Goal: Transaction & Acquisition: Download file/media

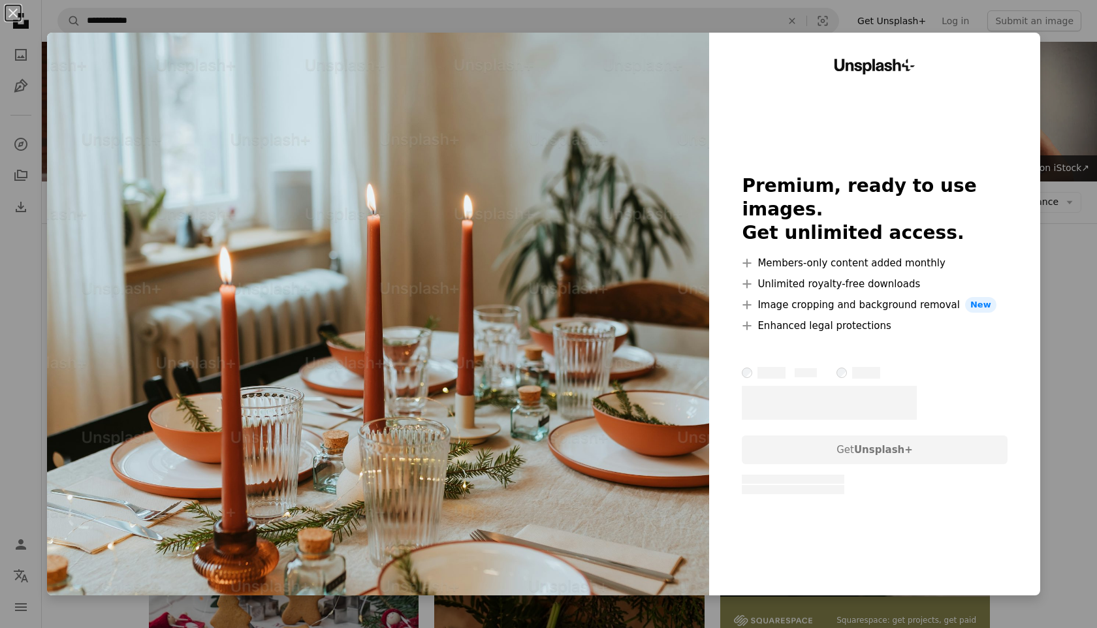
scroll to position [933, 0]
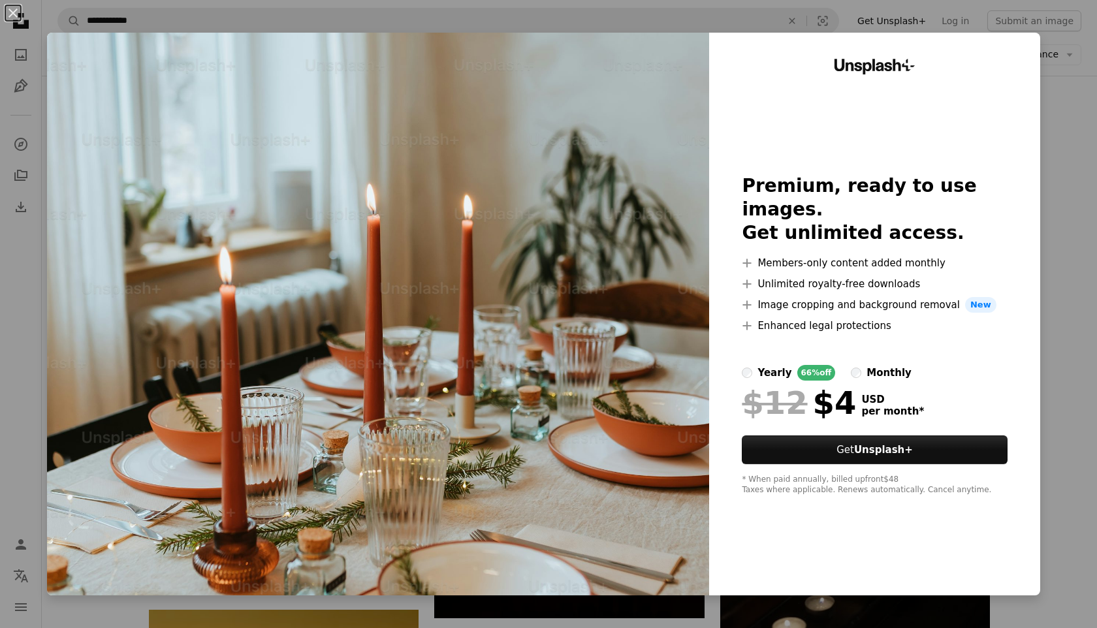
click at [1076, 224] on div "An X shape Unsplash+ Premium, ready to use images. Get unlimited access. A plus…" at bounding box center [548, 314] width 1097 height 628
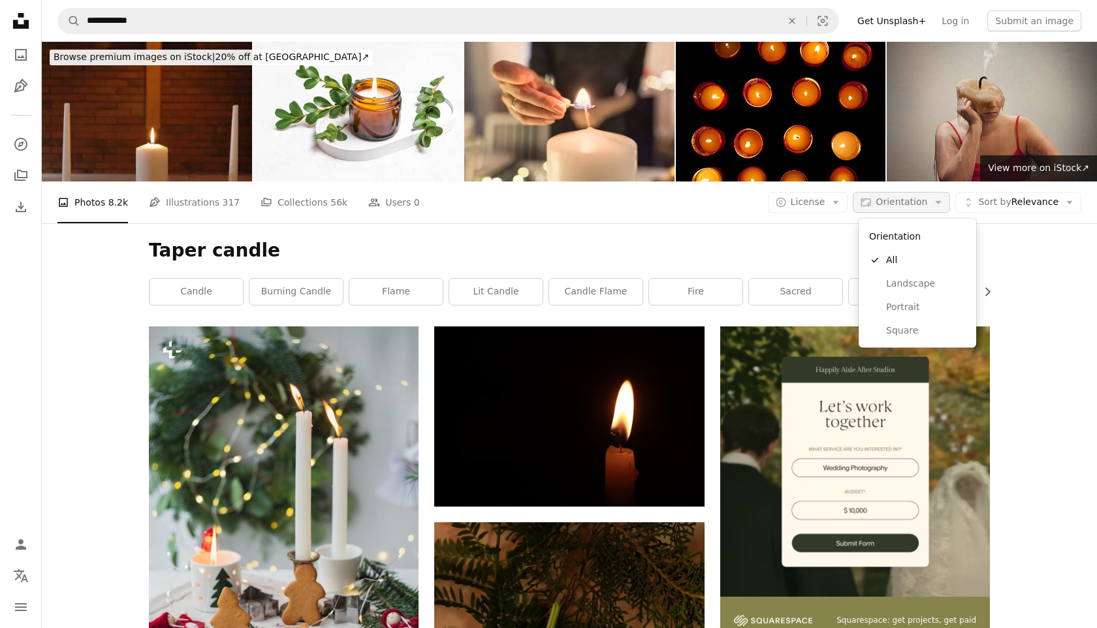
click at [908, 196] on span "Orientation" at bounding box center [901, 201] width 52 height 10
click at [884, 285] on link "Landscape" at bounding box center [917, 284] width 107 height 24
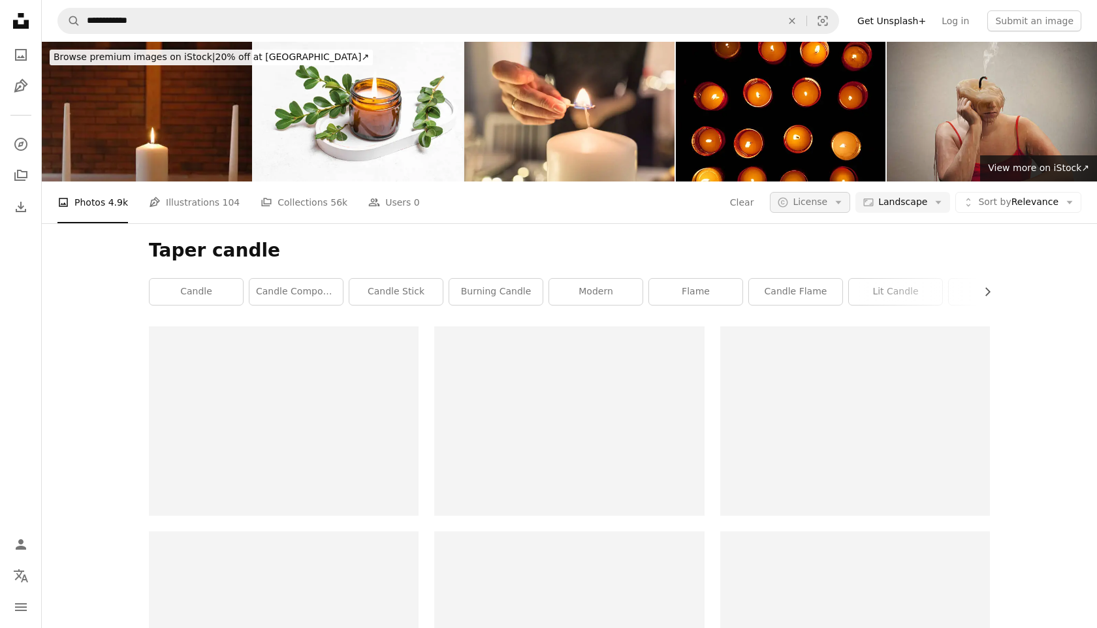
click at [818, 207] on span "License" at bounding box center [809, 201] width 35 height 10
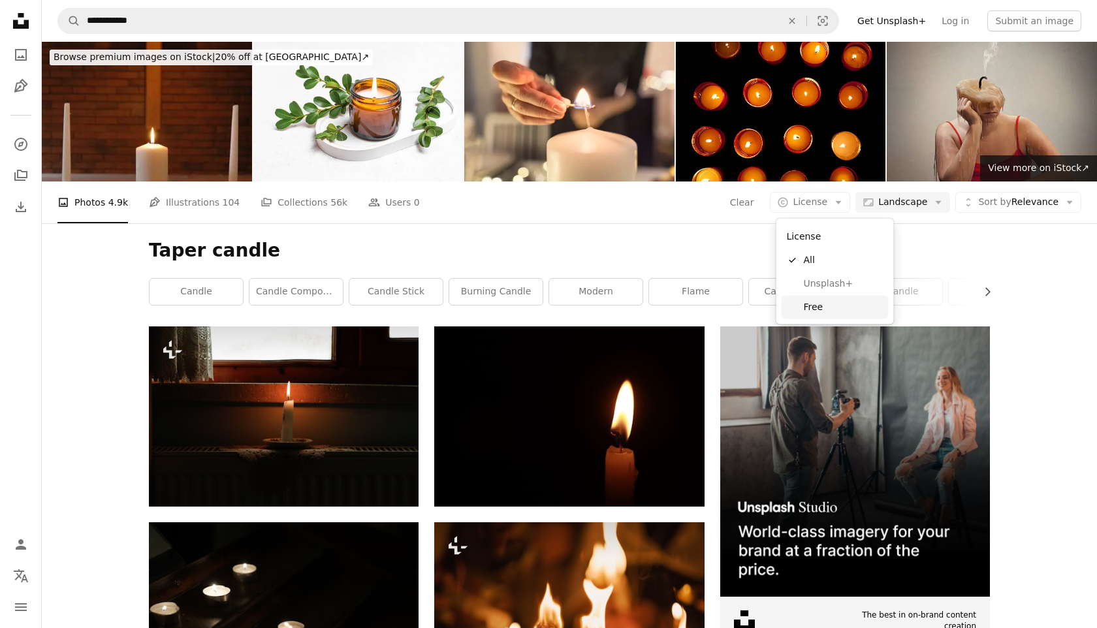
click at [808, 309] on span "Free" at bounding box center [844, 306] width 80 height 13
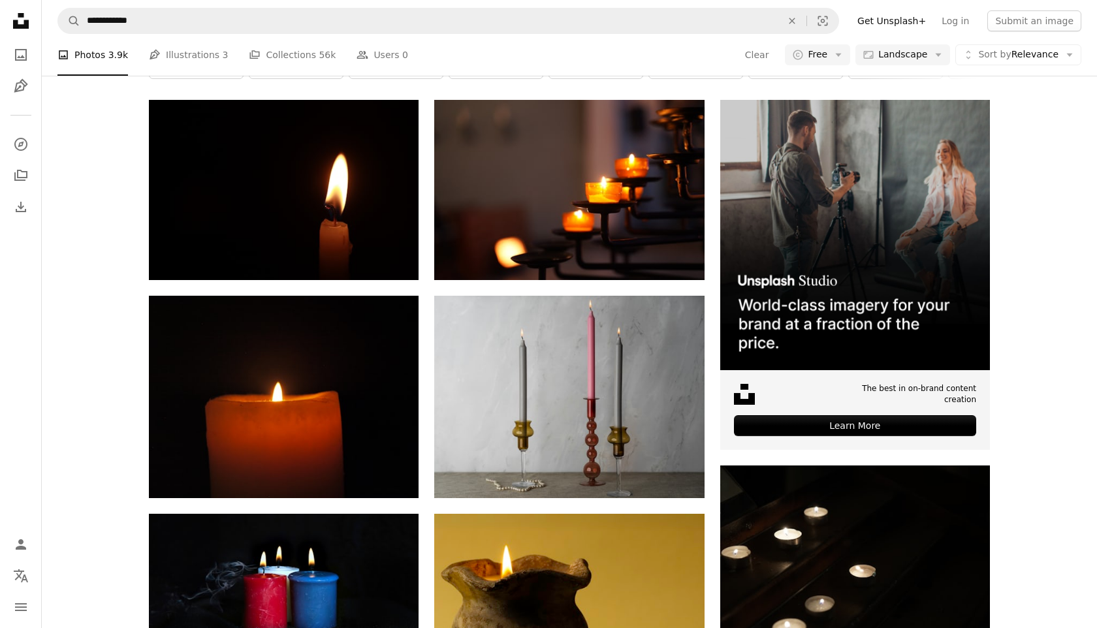
scroll to position [256, 0]
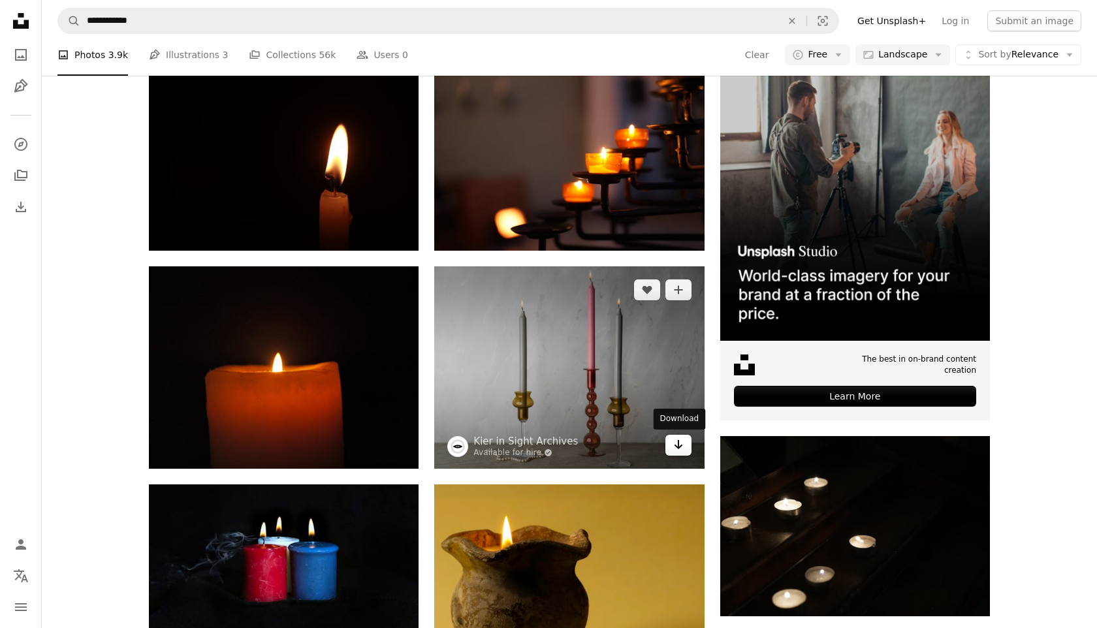
click at [684, 452] on link "Arrow pointing down" at bounding box center [678, 445] width 26 height 21
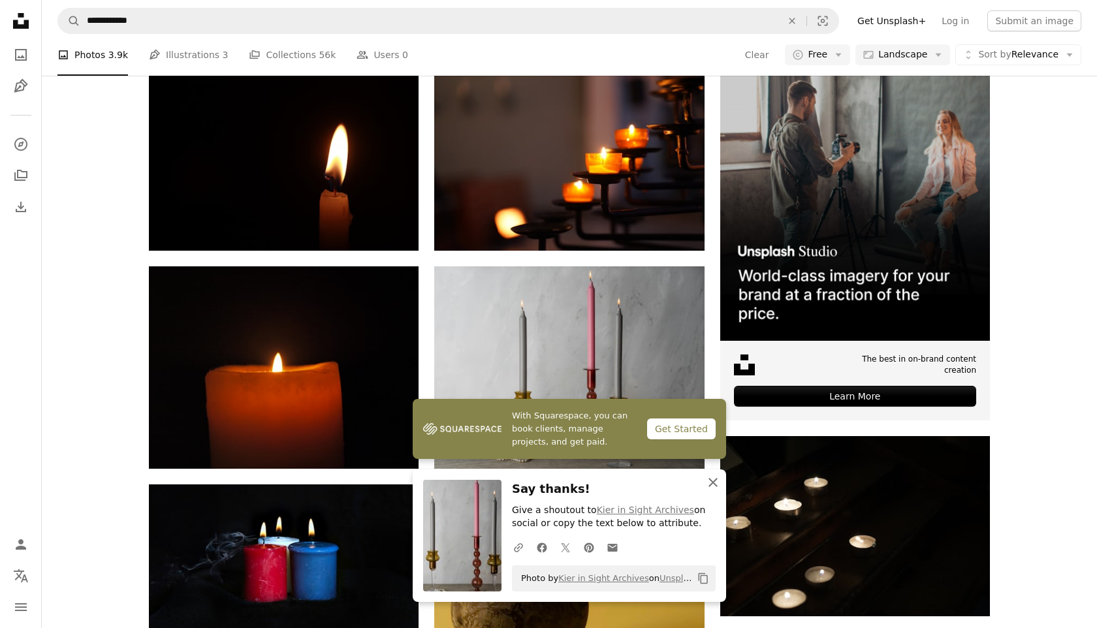
click at [716, 484] on icon "An X shape" at bounding box center [713, 483] width 16 height 16
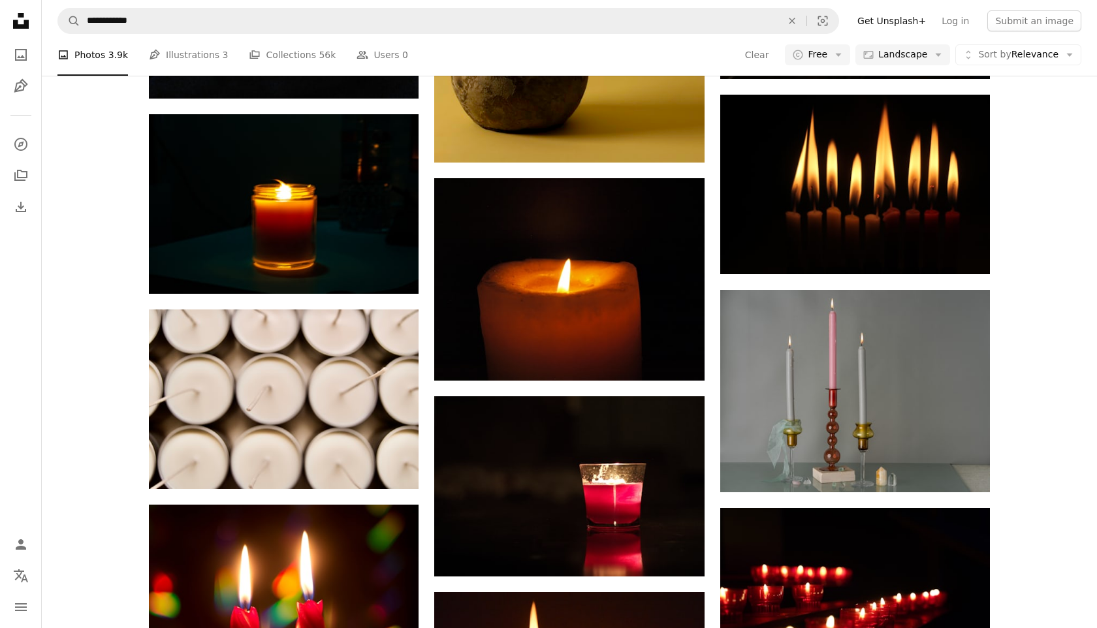
click at [716, 484] on div "A heart A plus sign [PERSON_NAME] Available for hire A checkmark inside of a ci…" at bounding box center [569, 424] width 841 height 1782
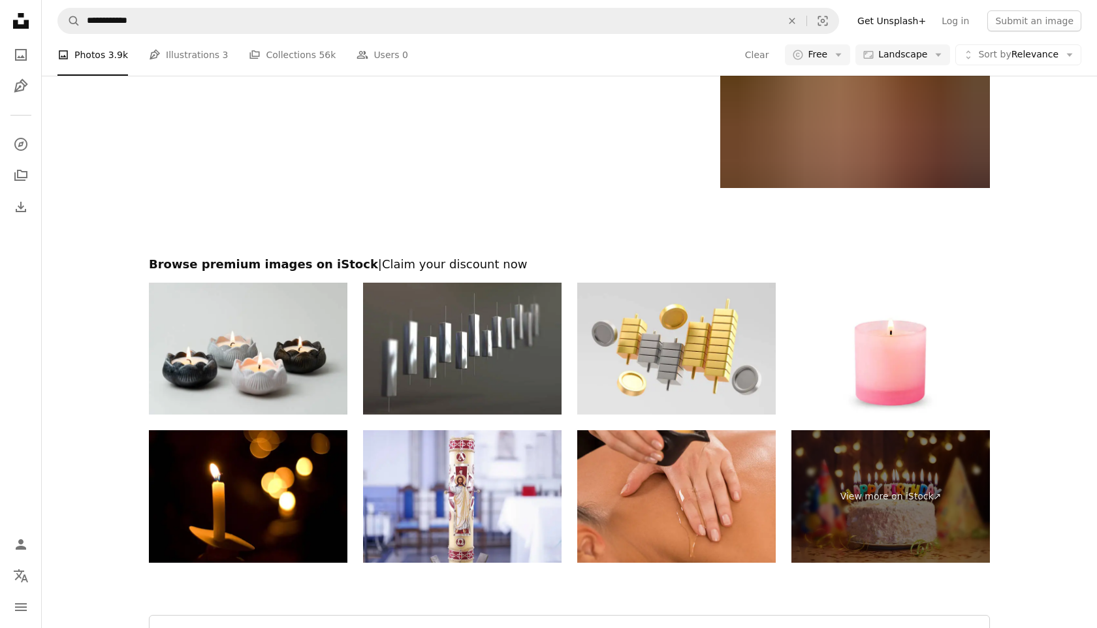
scroll to position [2101, 0]
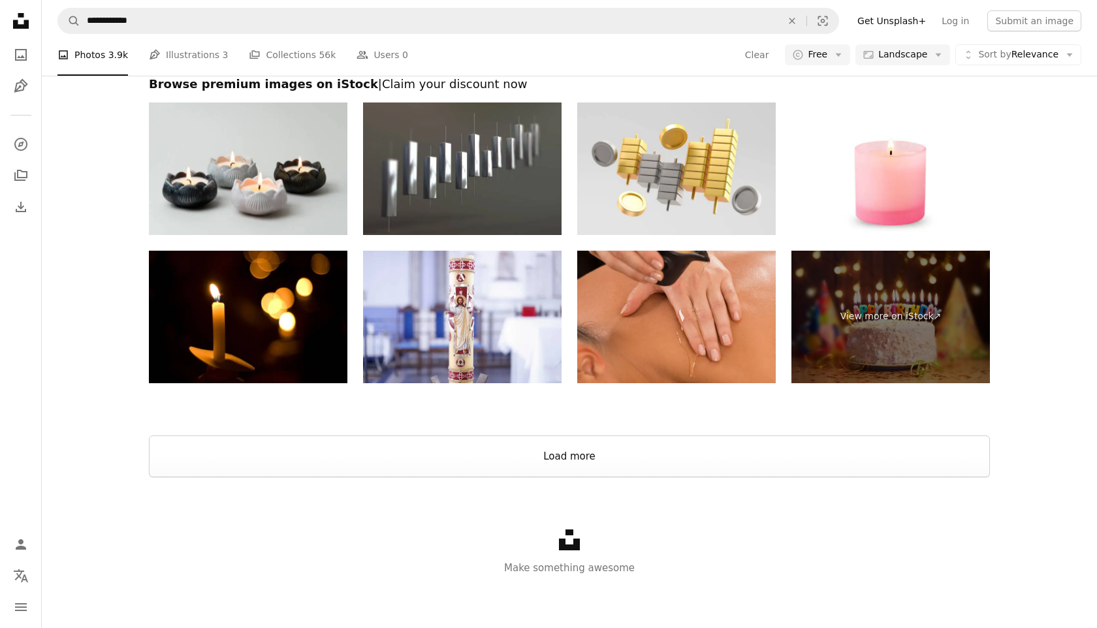
click at [669, 446] on button "Load more" at bounding box center [569, 456] width 841 height 42
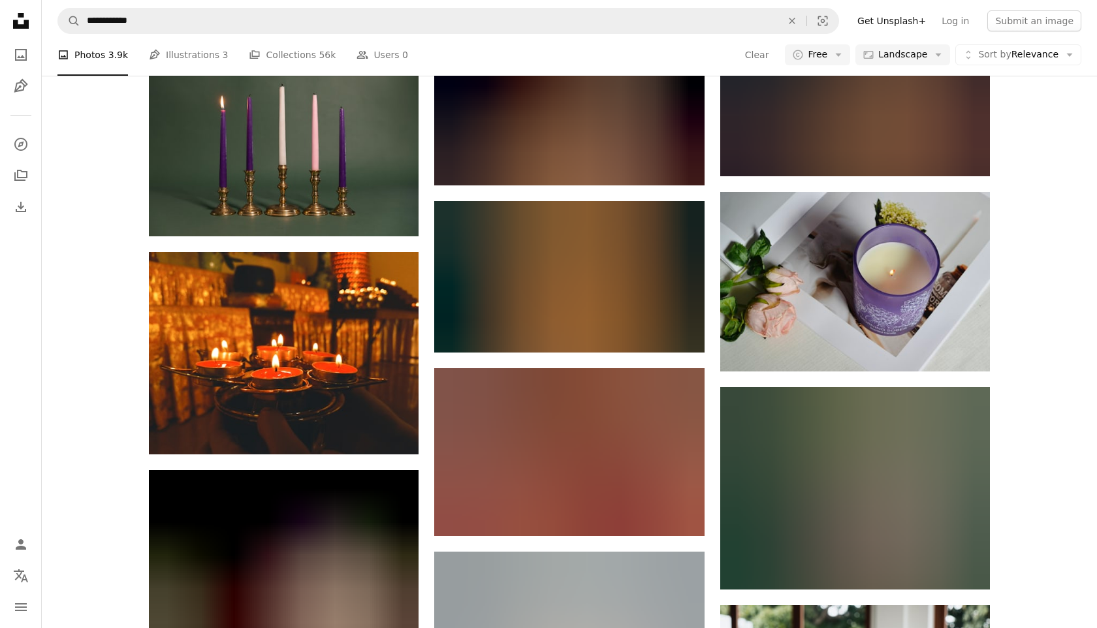
scroll to position [4828, 0]
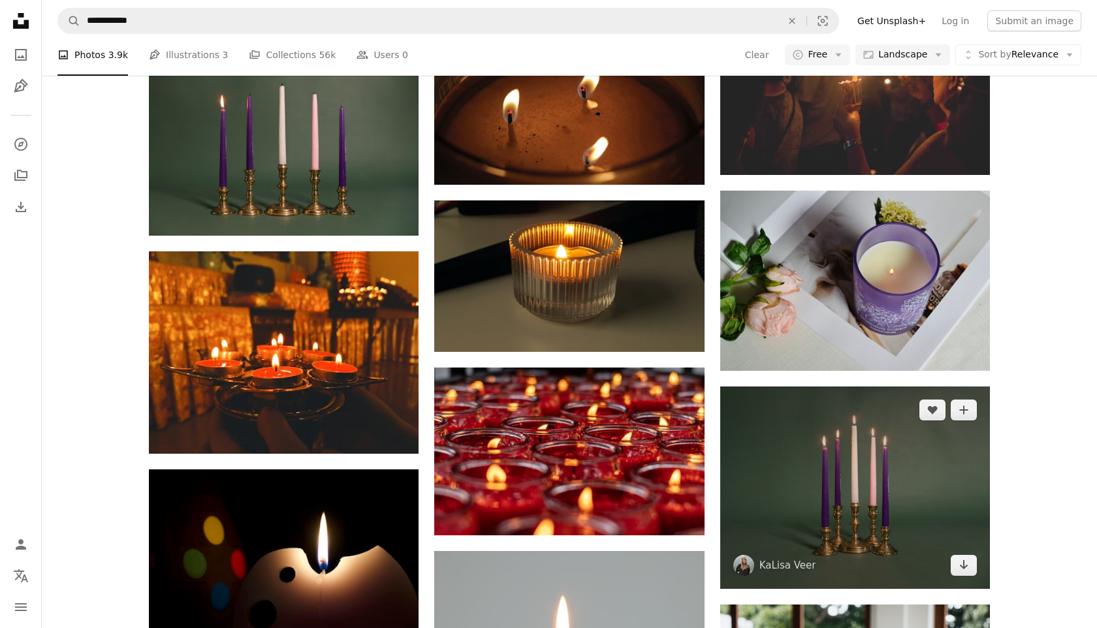
click at [795, 394] on img at bounding box center [855, 487] width 270 height 202
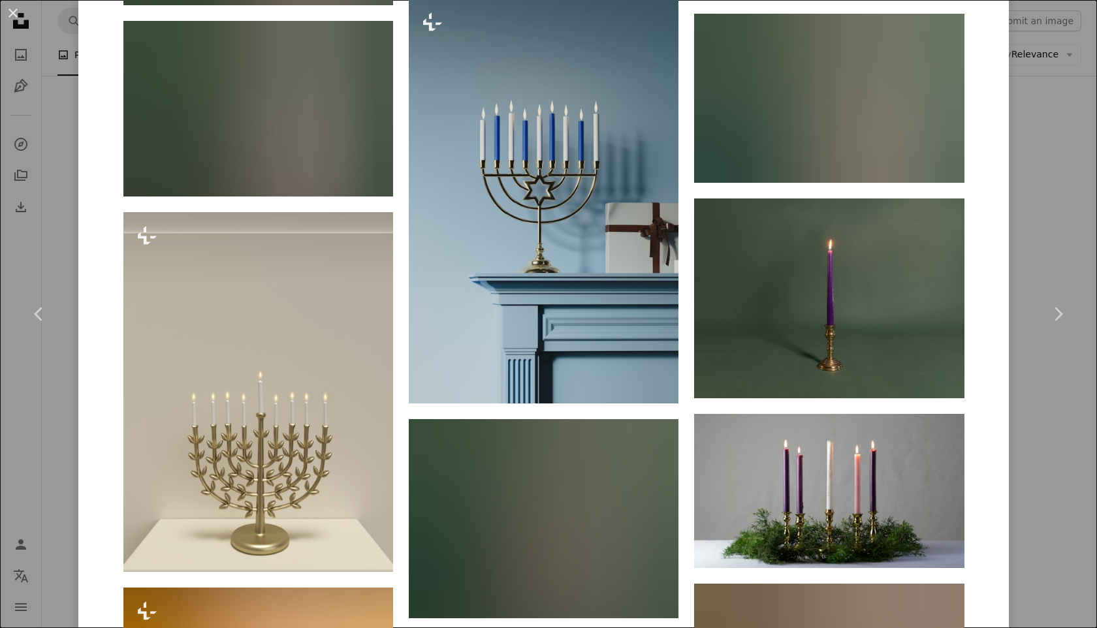
scroll to position [1434, 0]
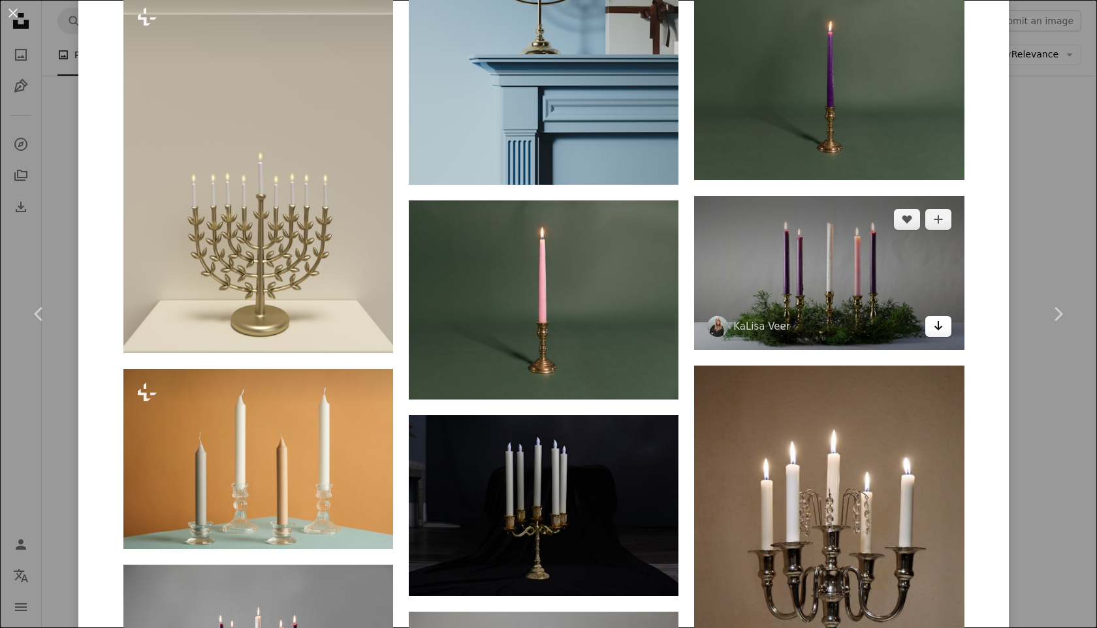
click at [950, 326] on link "Arrow pointing down" at bounding box center [938, 326] width 26 height 21
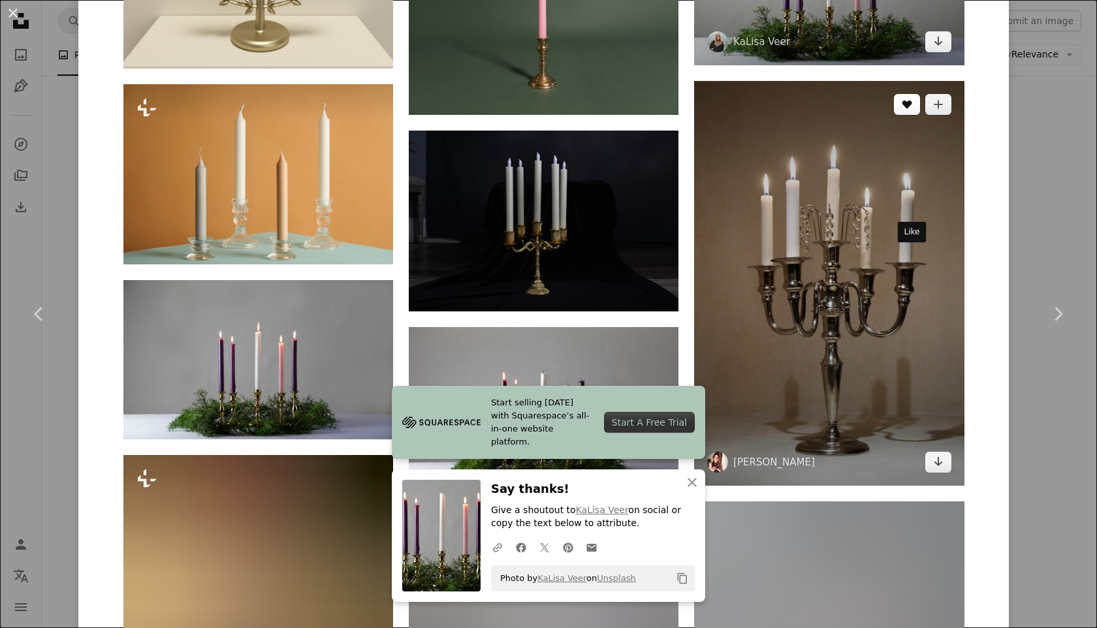
scroll to position [1863, 0]
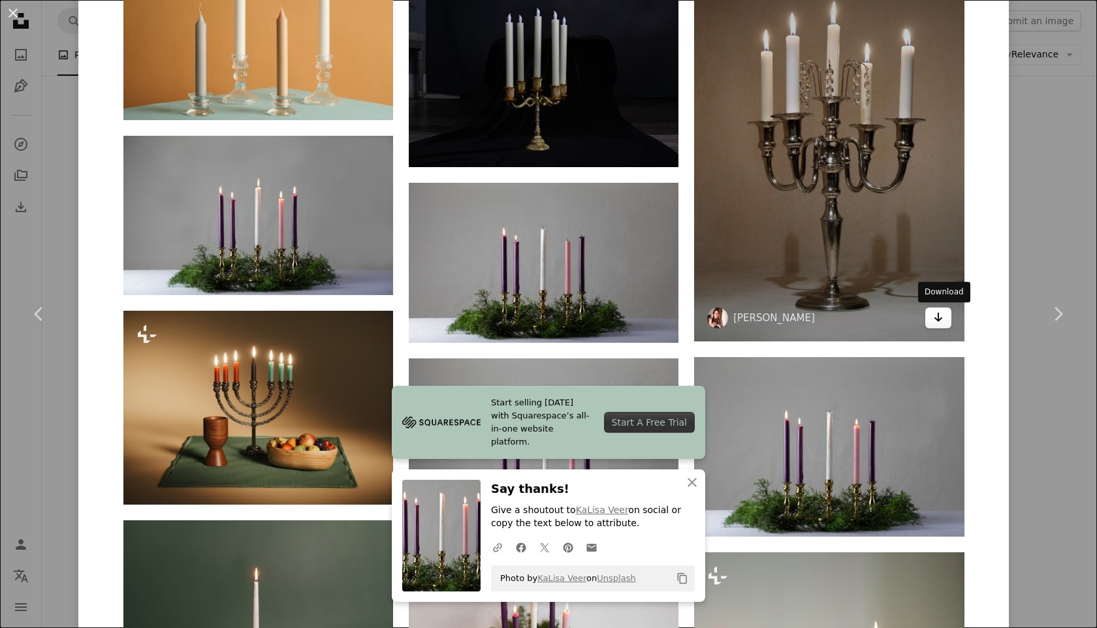
click at [942, 321] on icon "Download" at bounding box center [937, 317] width 8 height 9
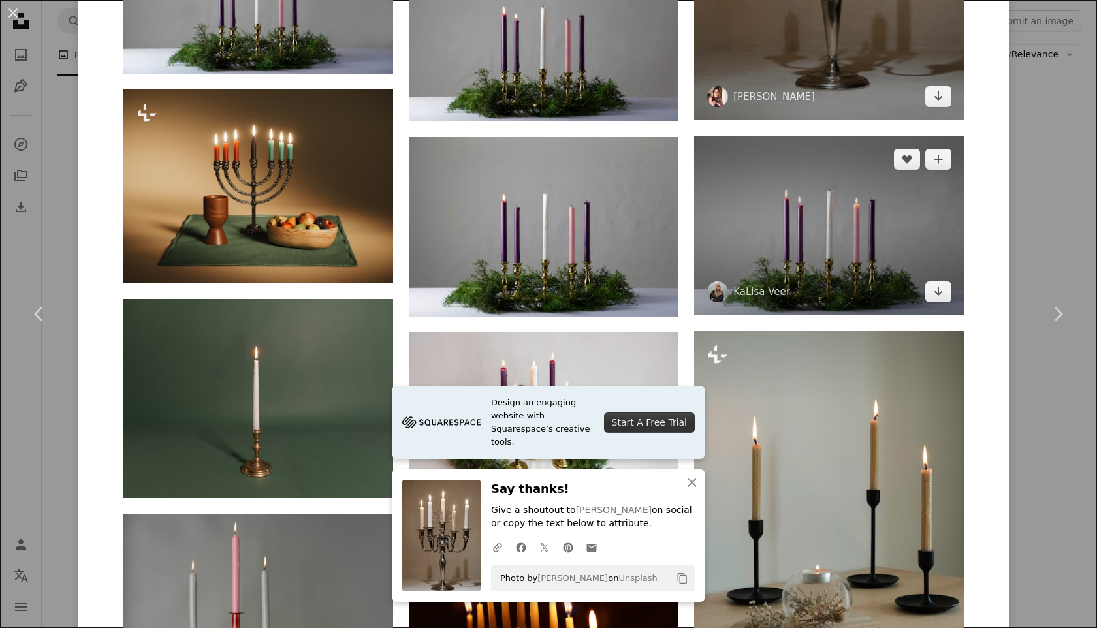
scroll to position [2239, 0]
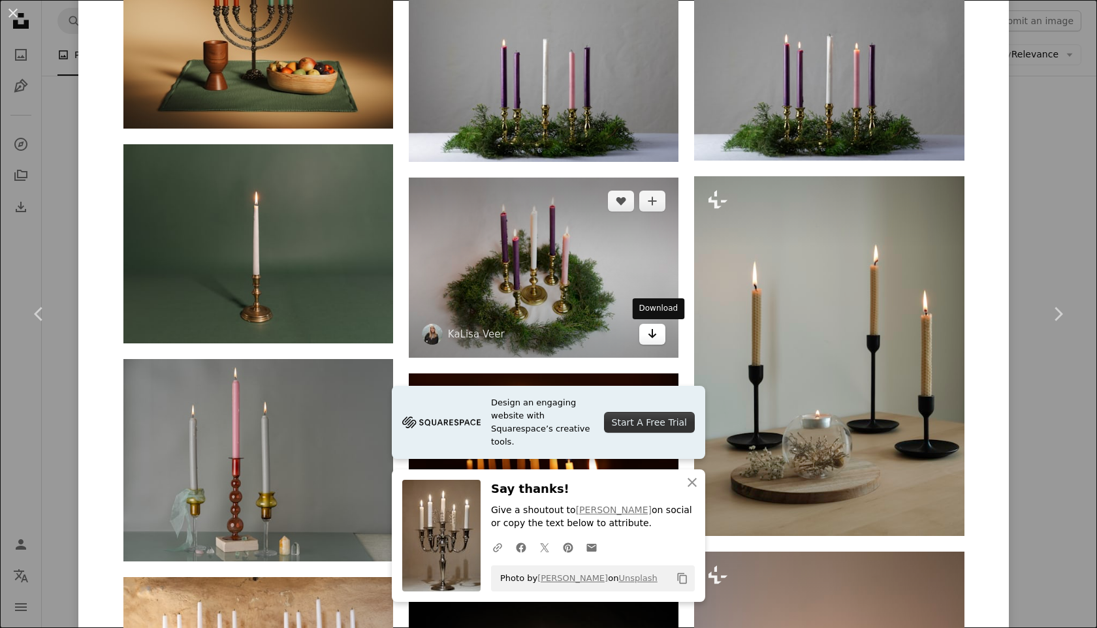
click at [657, 339] on icon "Arrow pointing down" at bounding box center [652, 334] width 10 height 16
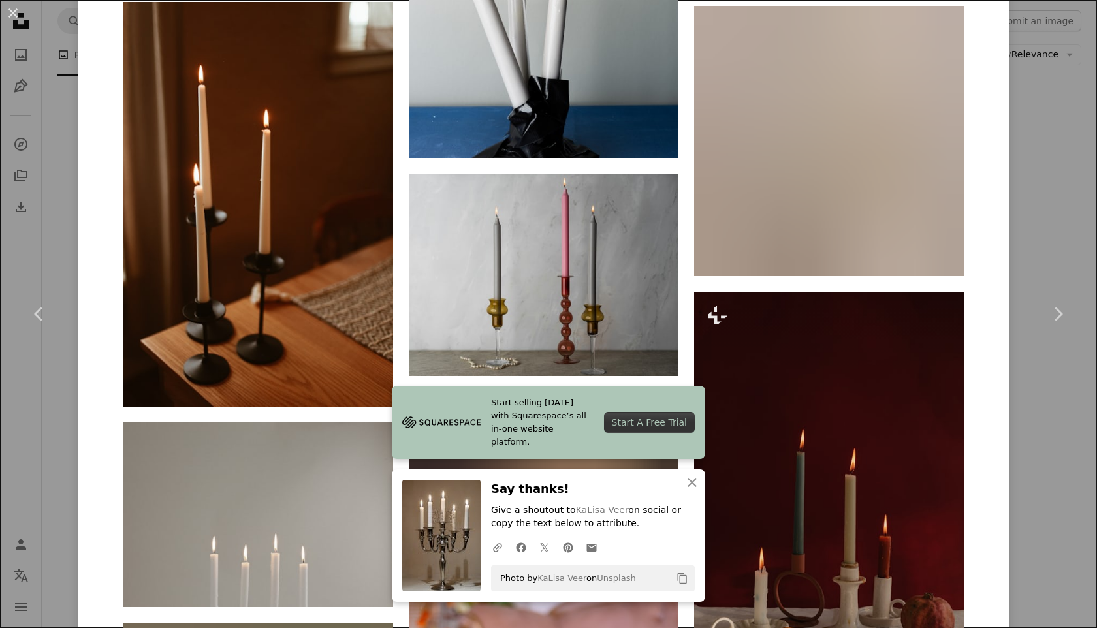
scroll to position [3394, 0]
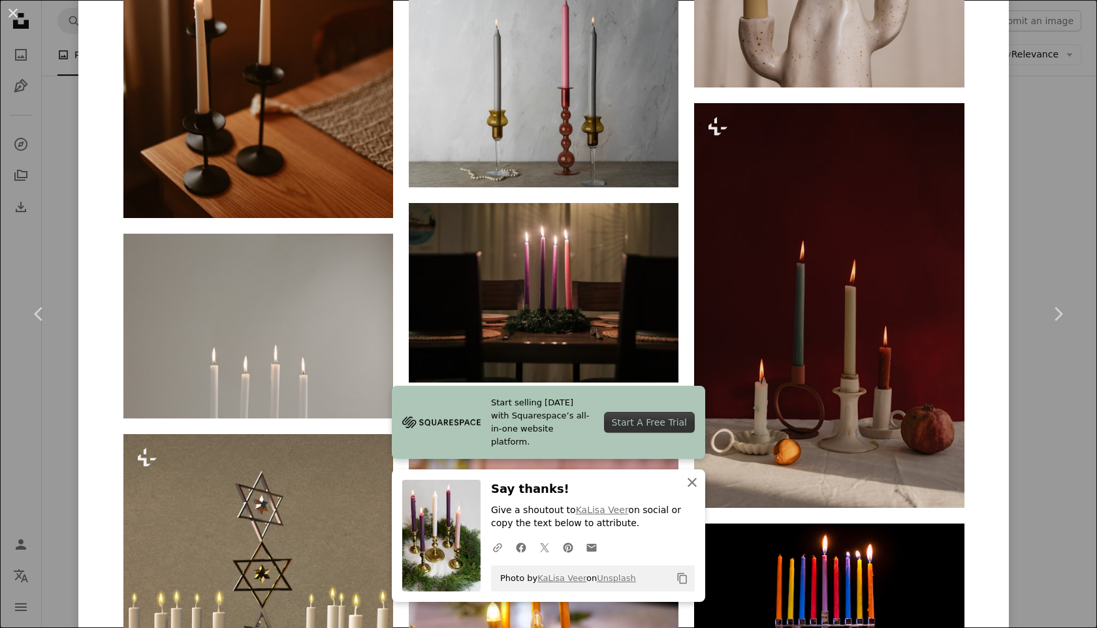
click at [691, 482] on icon "button" at bounding box center [691, 482] width 9 height 9
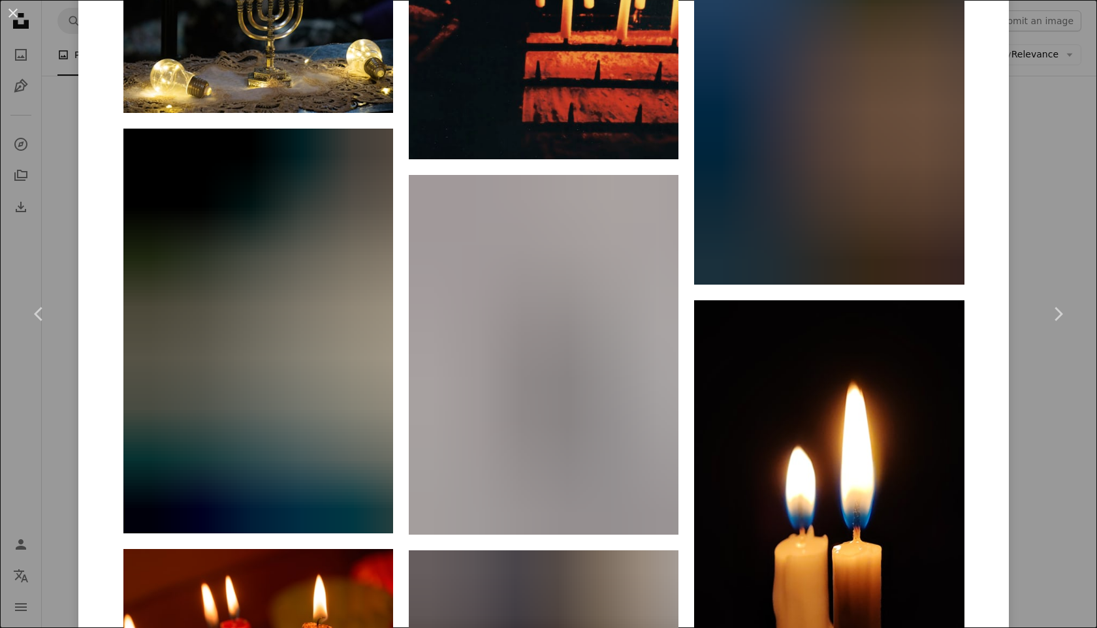
scroll to position [15961, 0]
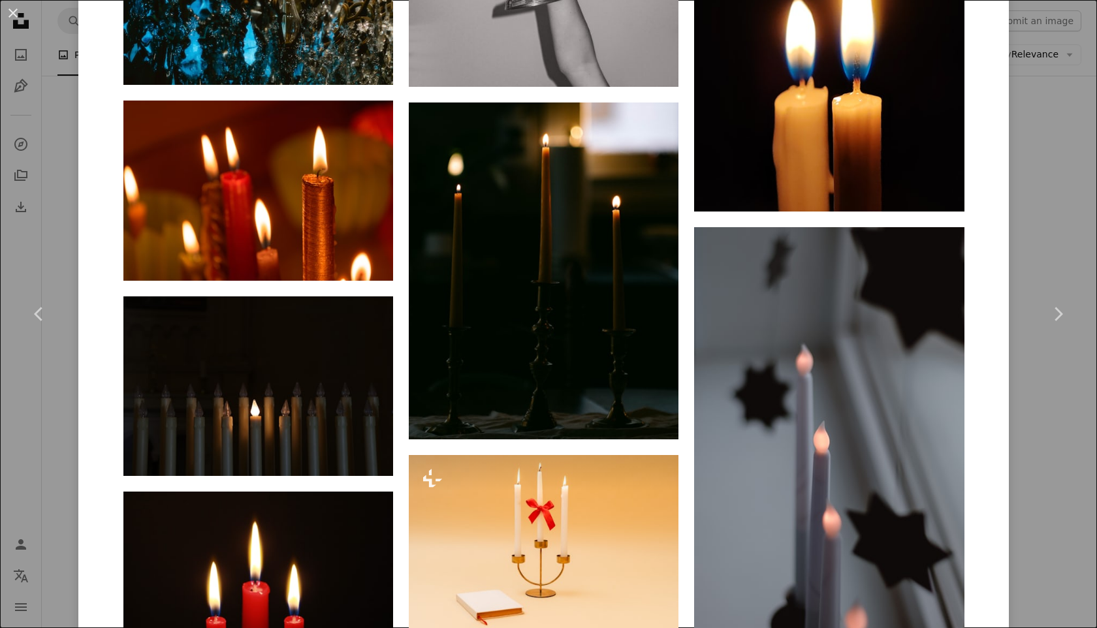
click at [29, 193] on div "An X shape Chevron left Chevron right KaLisa Veer kalisaveer A heart A plus sig…" at bounding box center [548, 314] width 1097 height 628
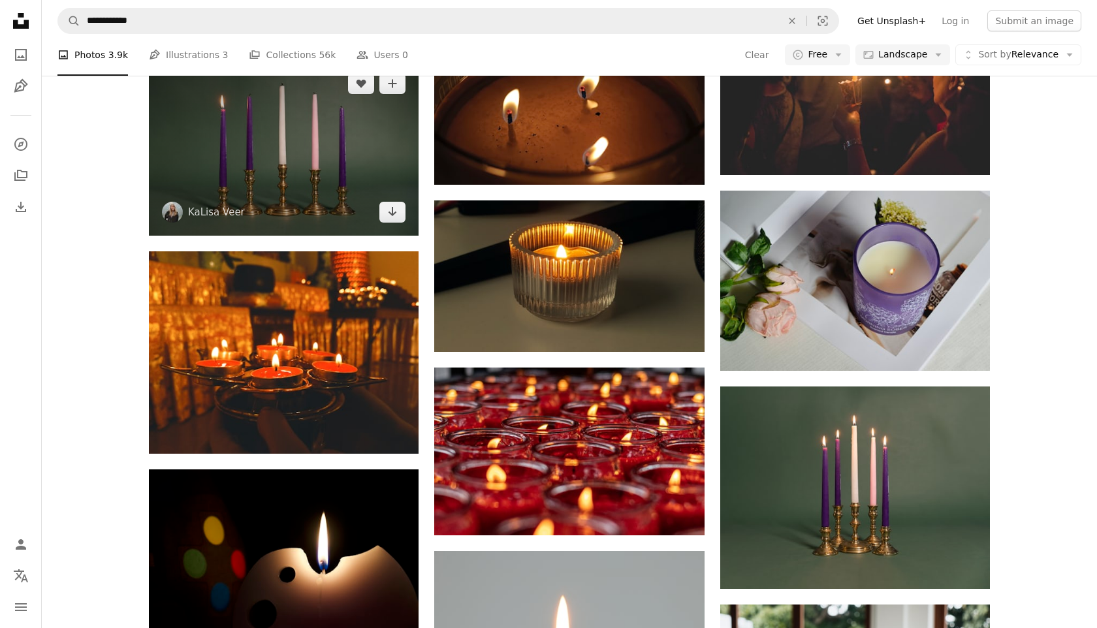
click at [256, 181] on img at bounding box center [284, 148] width 270 height 176
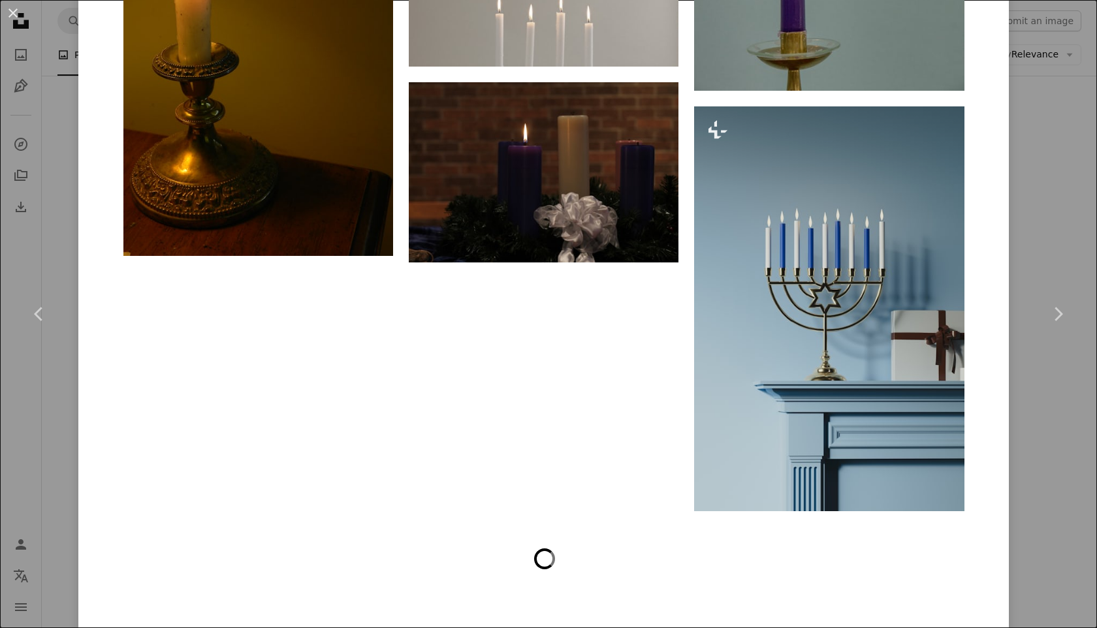
scroll to position [4174, 0]
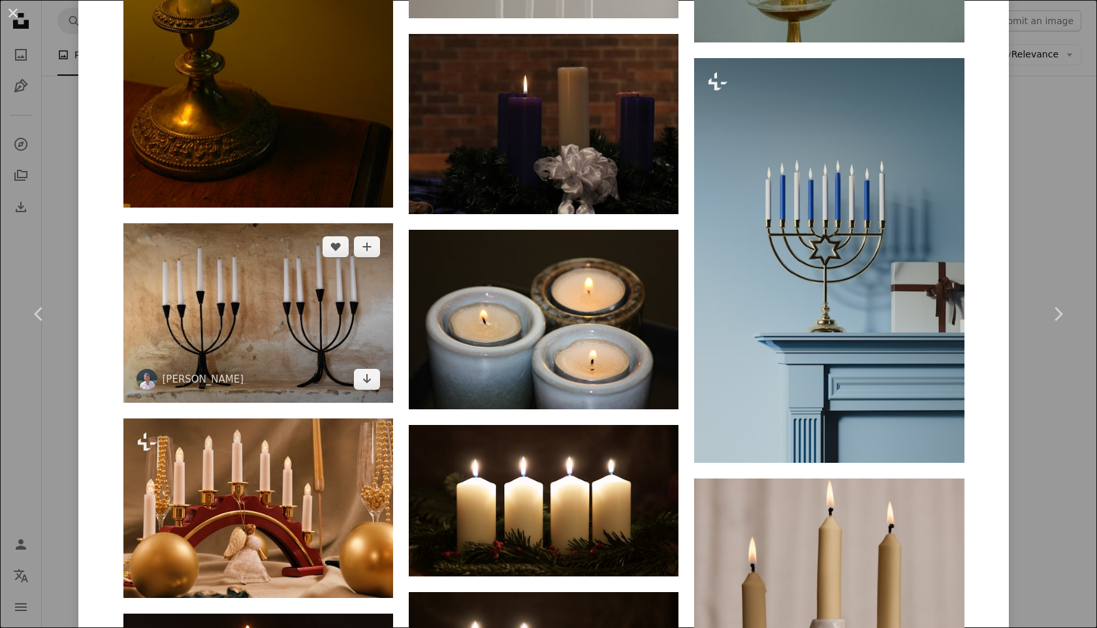
click at [300, 310] on img at bounding box center [258, 313] width 270 height 180
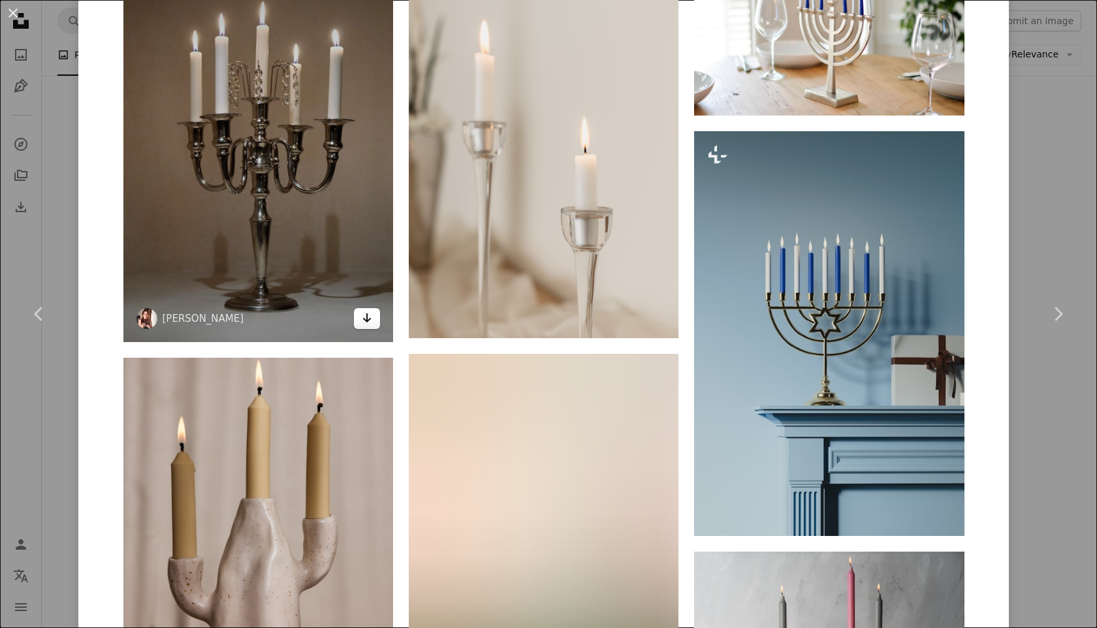
scroll to position [1337, 0]
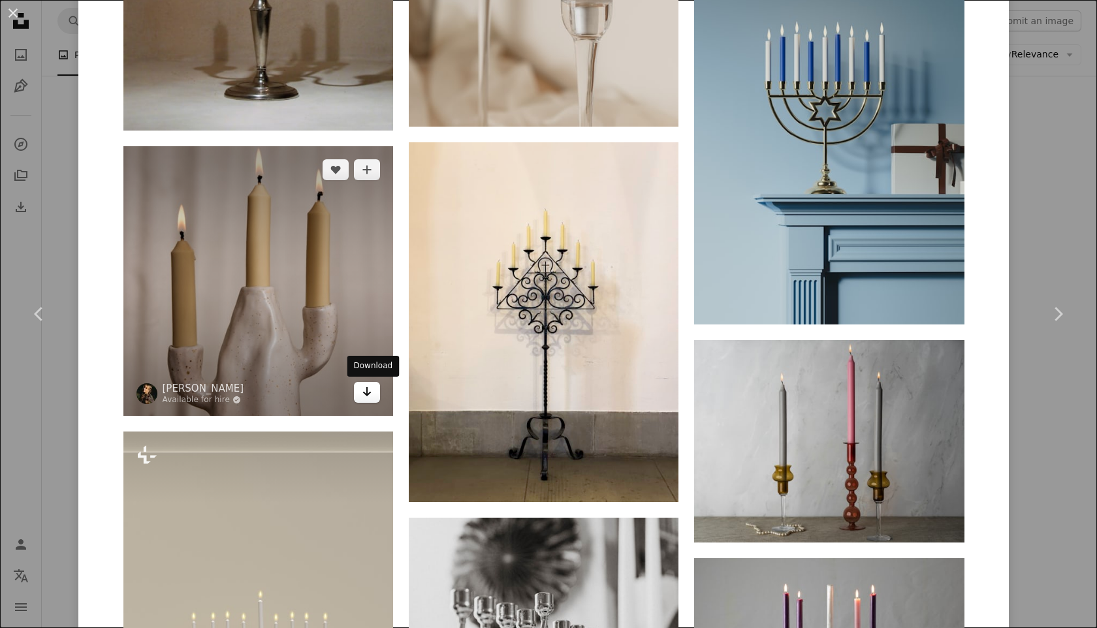
click at [372, 394] on icon "Arrow pointing down" at bounding box center [367, 392] width 10 height 16
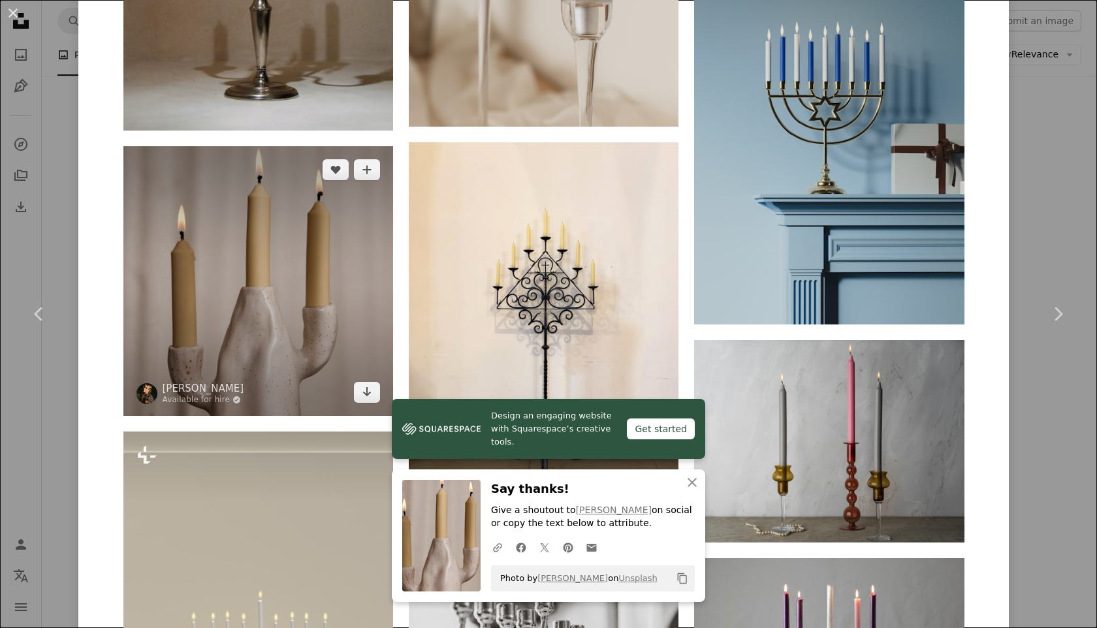
click at [311, 289] on img at bounding box center [258, 281] width 270 height 270
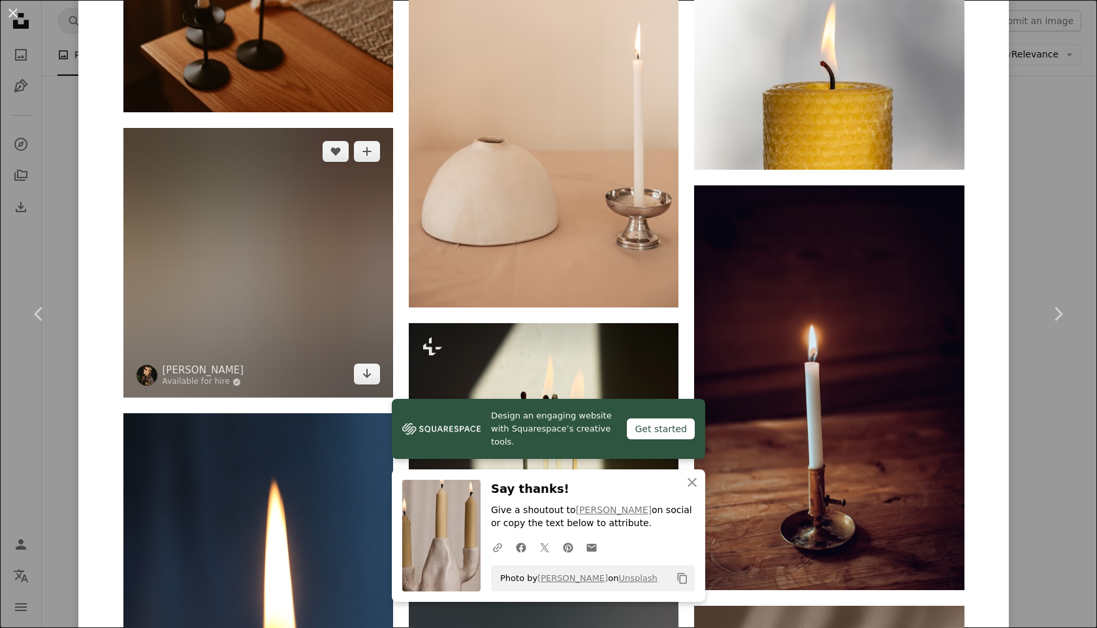
scroll to position [2324, 0]
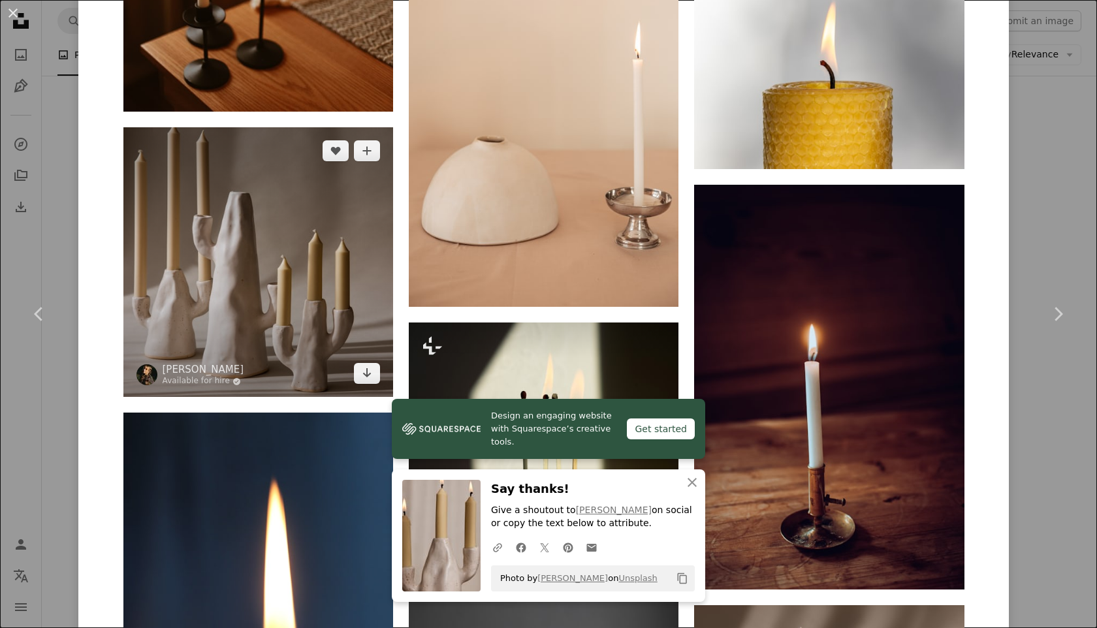
click at [321, 279] on img at bounding box center [258, 262] width 270 height 270
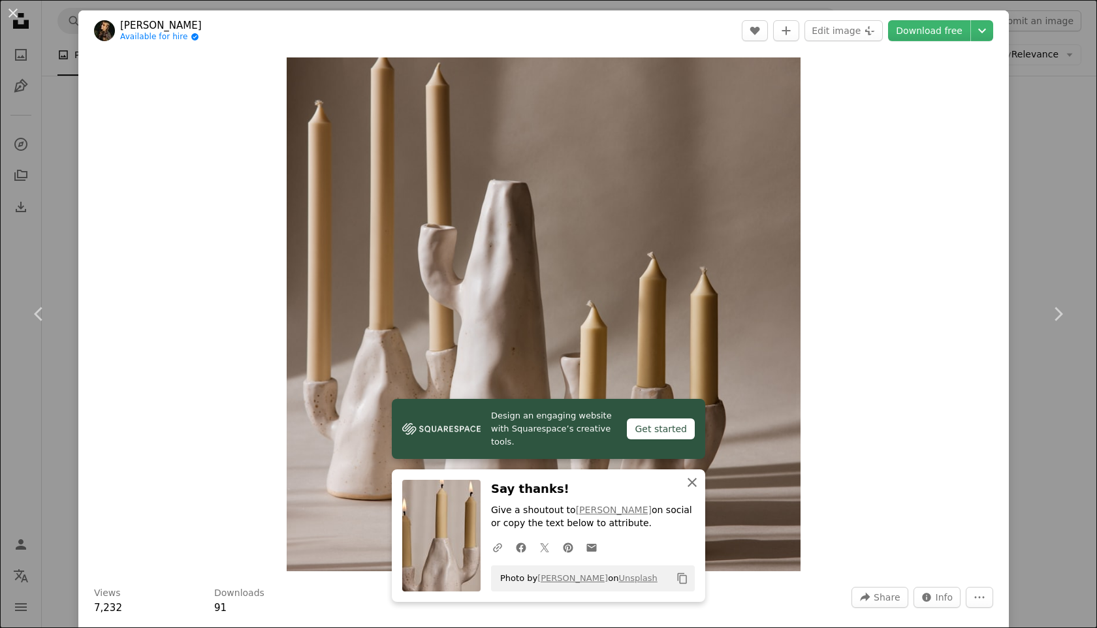
click at [696, 487] on icon "An X shape" at bounding box center [692, 483] width 16 height 16
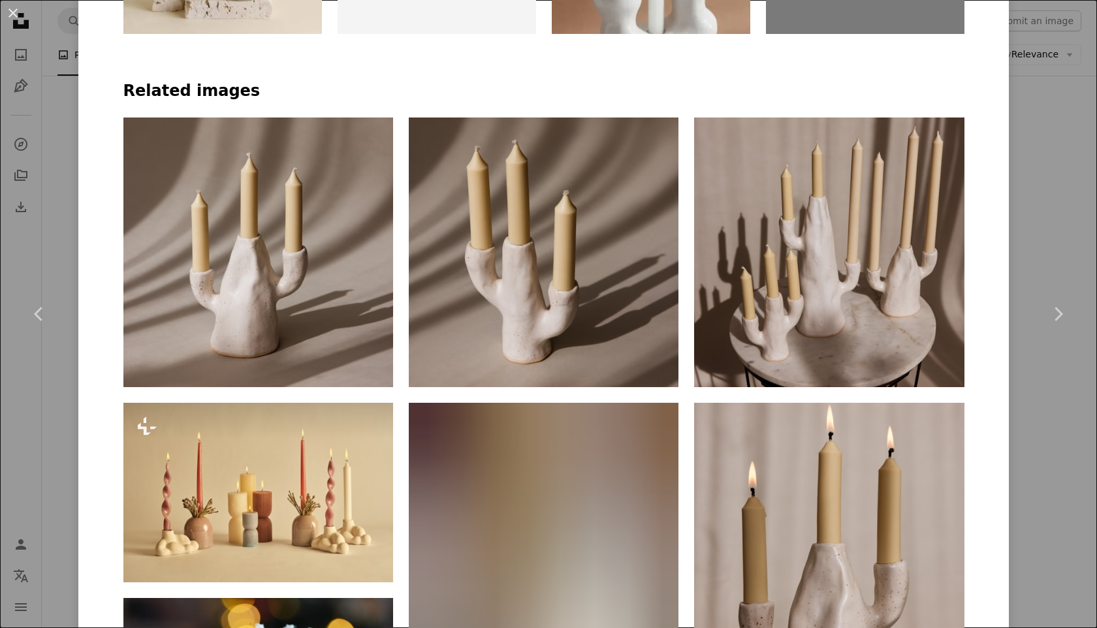
scroll to position [918, 0]
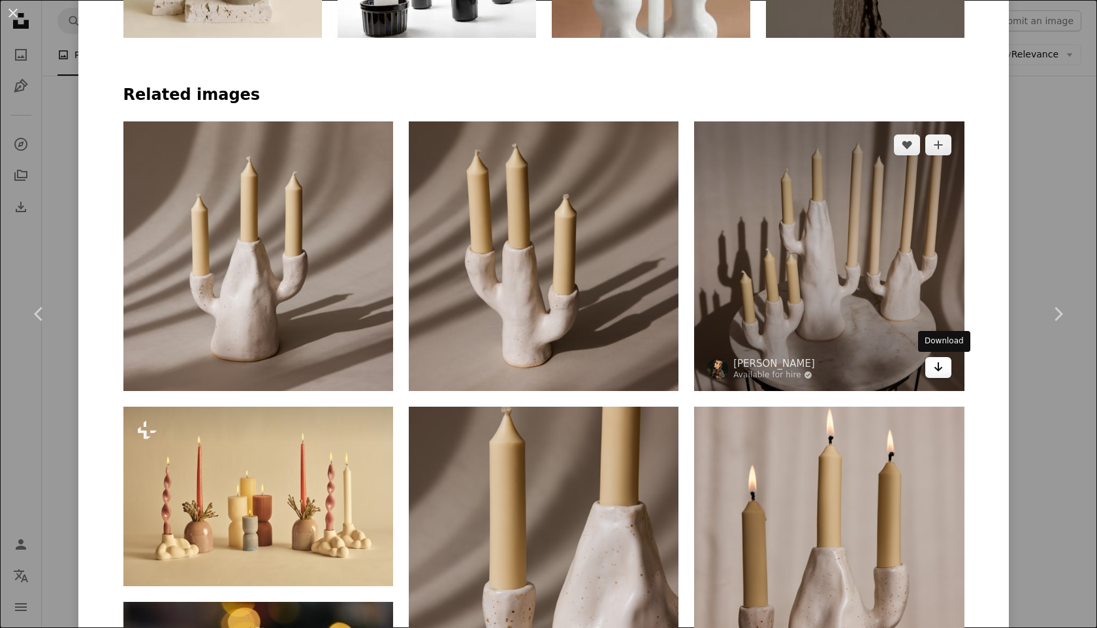
click at [933, 368] on link "Arrow pointing down" at bounding box center [938, 367] width 26 height 21
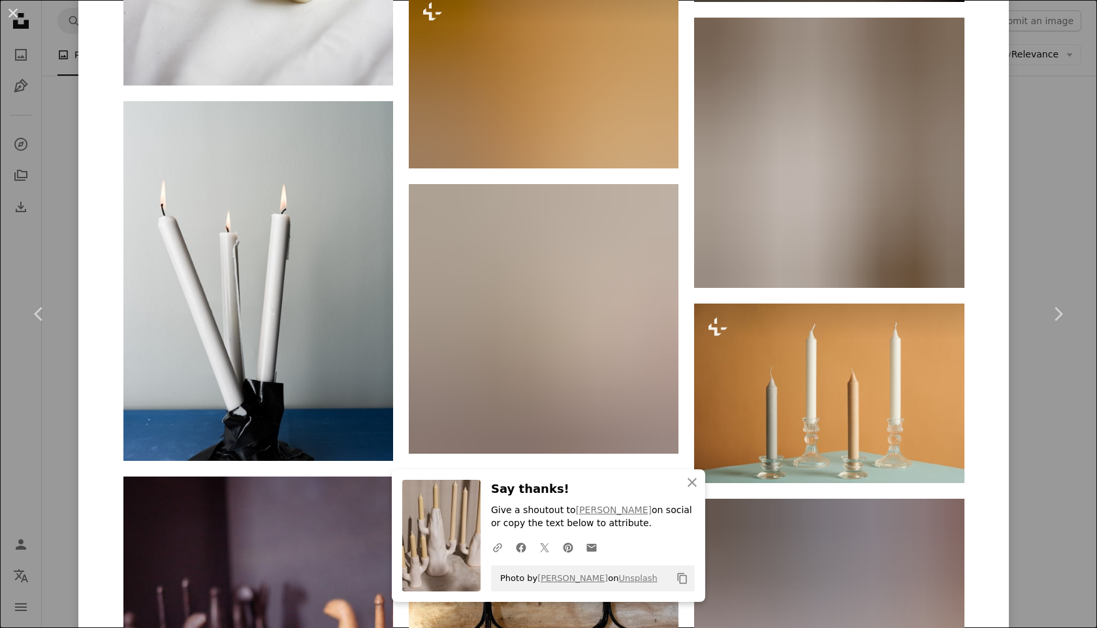
scroll to position [2137, 0]
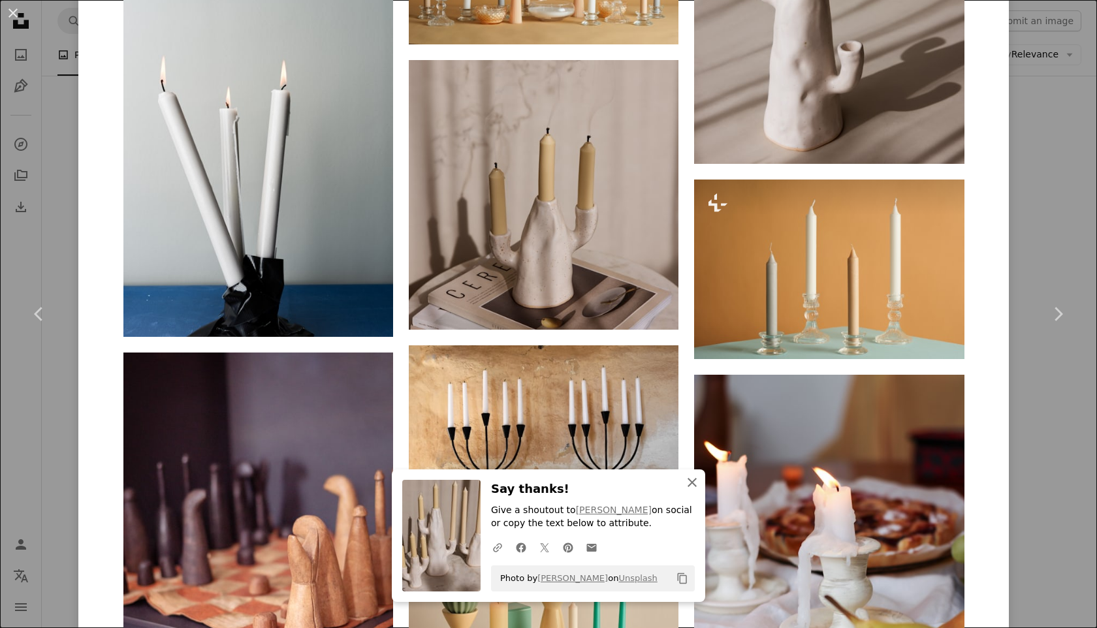
click at [688, 482] on icon "An X shape" at bounding box center [692, 483] width 16 height 16
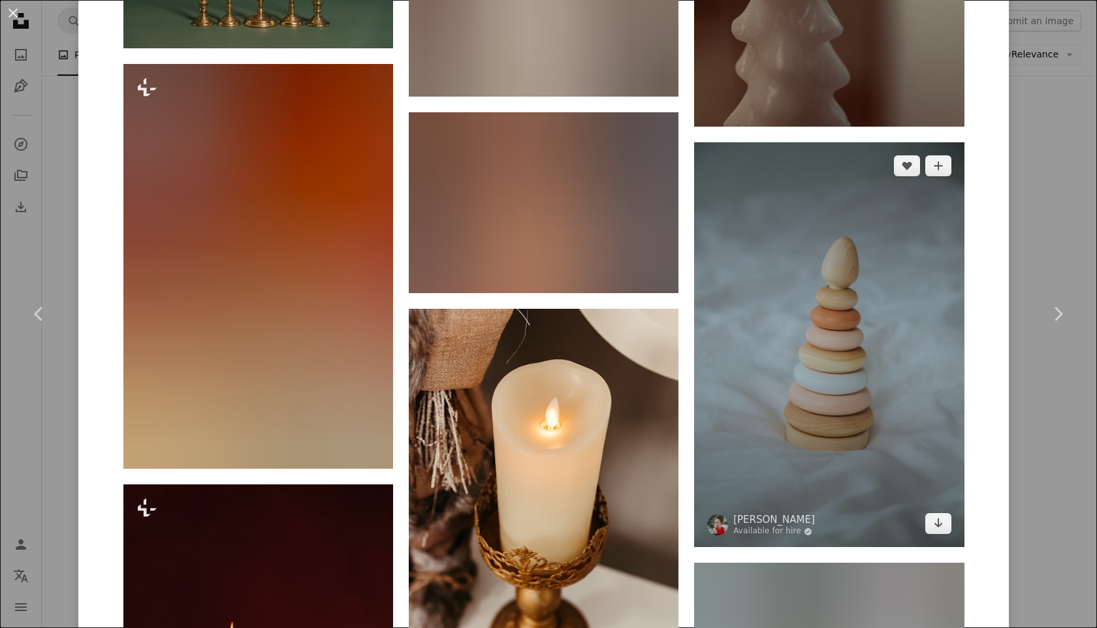
scroll to position [9740, 0]
